Goal: Check status: Check status

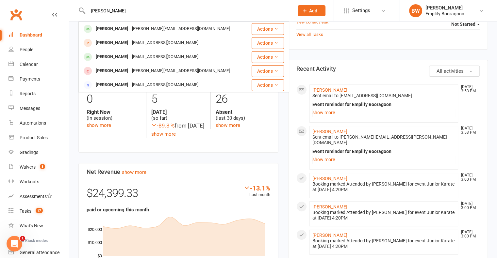
scroll to position [261, 0]
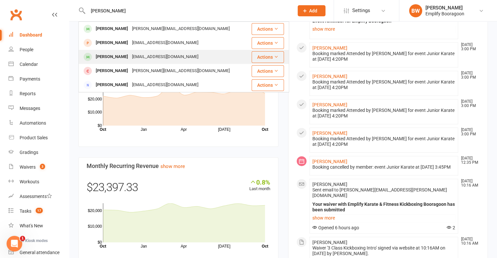
type input "[PERSON_NAME]"
click at [156, 53] on div "[EMAIL_ADDRESS][DOMAIN_NAME]" at bounding box center [165, 56] width 70 height 9
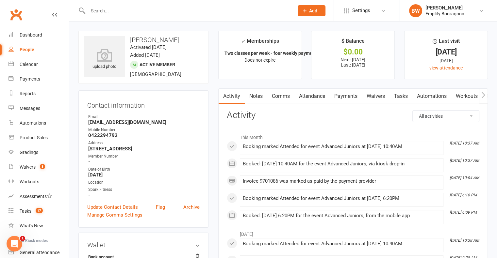
click at [325, 100] on link "Attendance" at bounding box center [311, 96] width 35 height 15
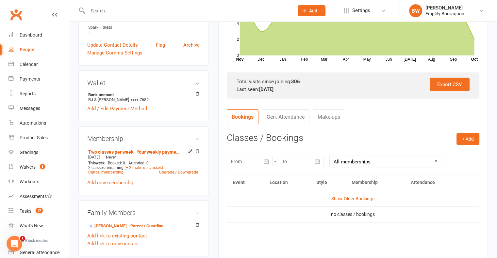
scroll to position [163, 0]
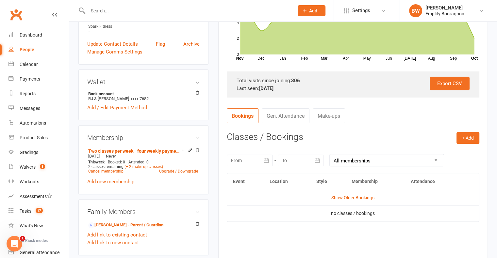
click at [246, 157] on div at bounding box center [250, 161] width 46 height 12
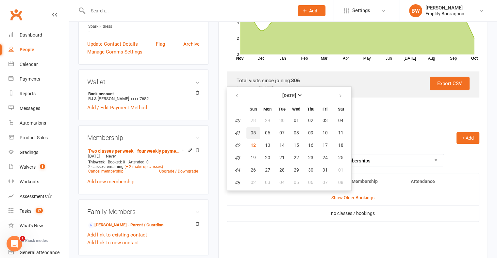
click at [257, 133] on button "05" at bounding box center [253, 133] width 14 height 12
type input "[DATE]"
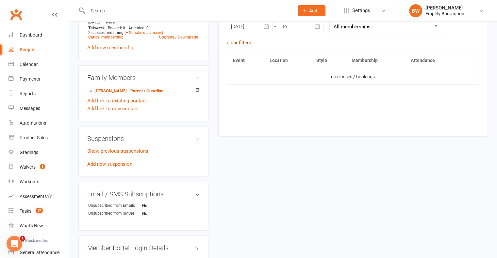
scroll to position [327, 0]
